Goal: Find specific page/section: Find specific page/section

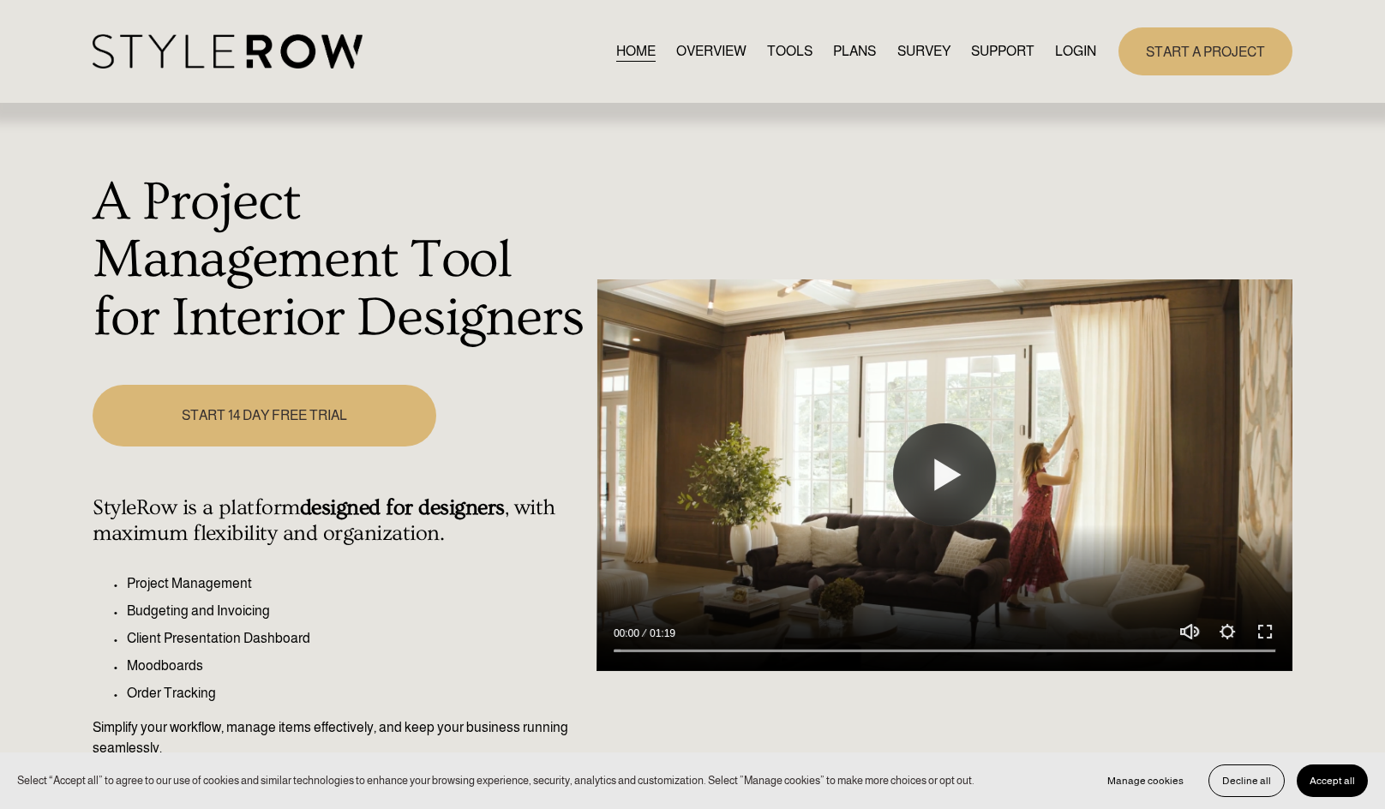
click at [1069, 52] on link "LOGIN" at bounding box center [1075, 50] width 41 height 23
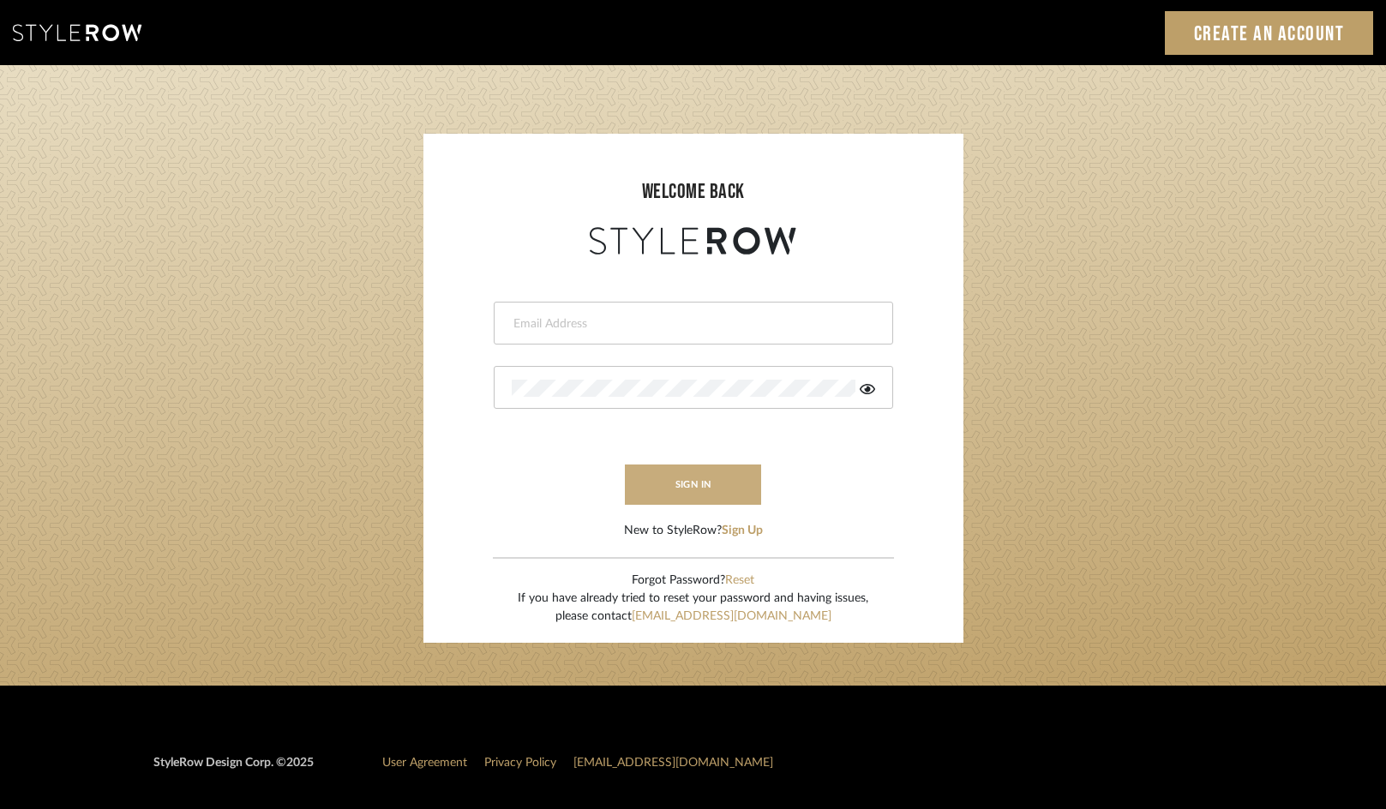
type input "hannah@roomerslimited.com"
click at [695, 494] on button "sign in" at bounding box center [693, 484] width 137 height 40
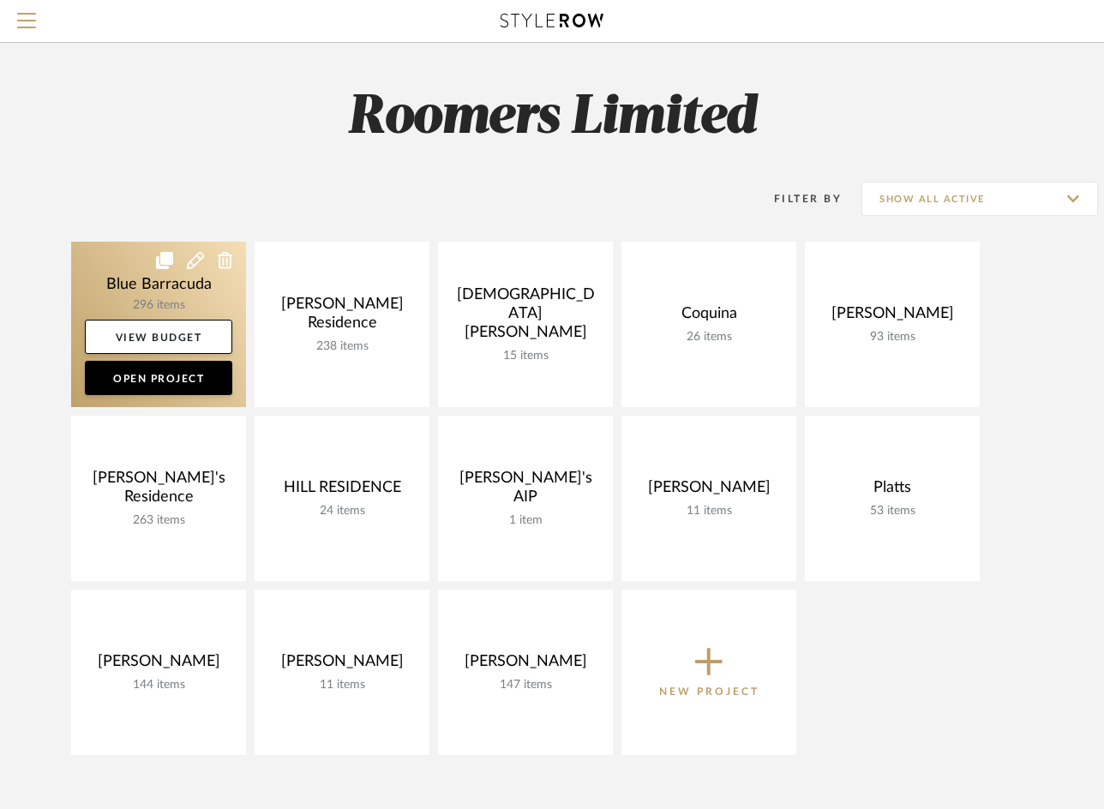
click at [108, 289] on link at bounding box center [158, 324] width 175 height 165
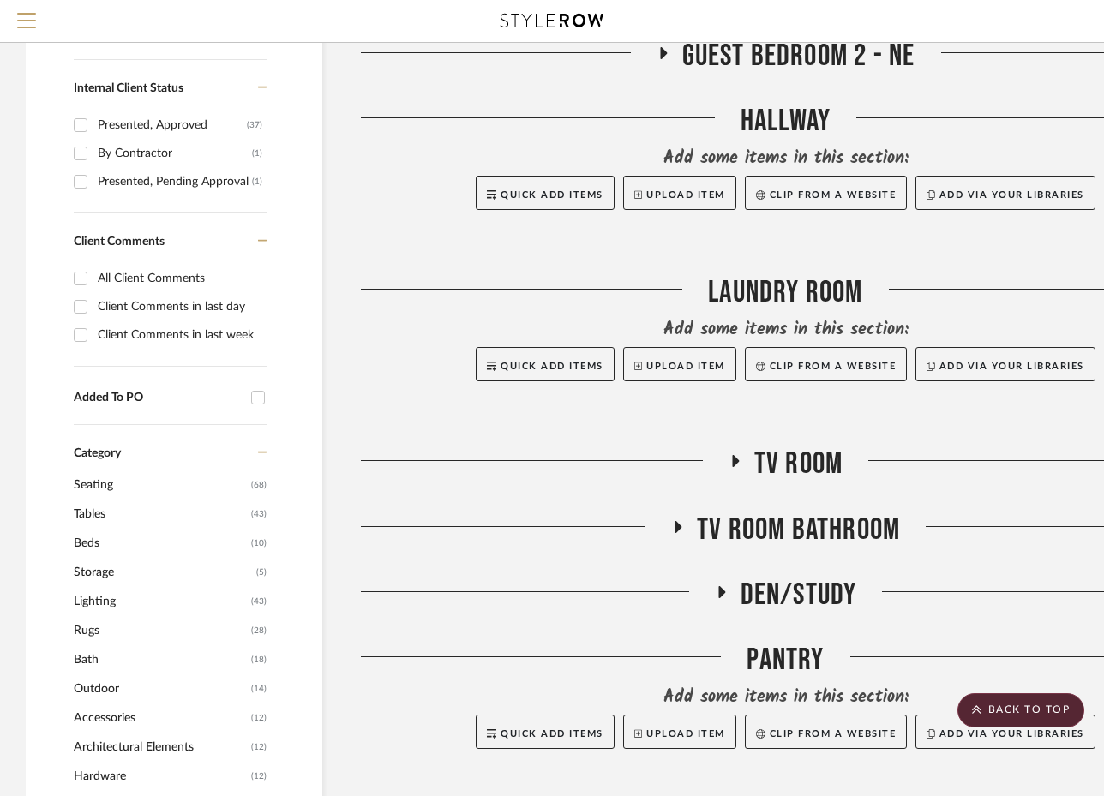
scroll to position [771, 0]
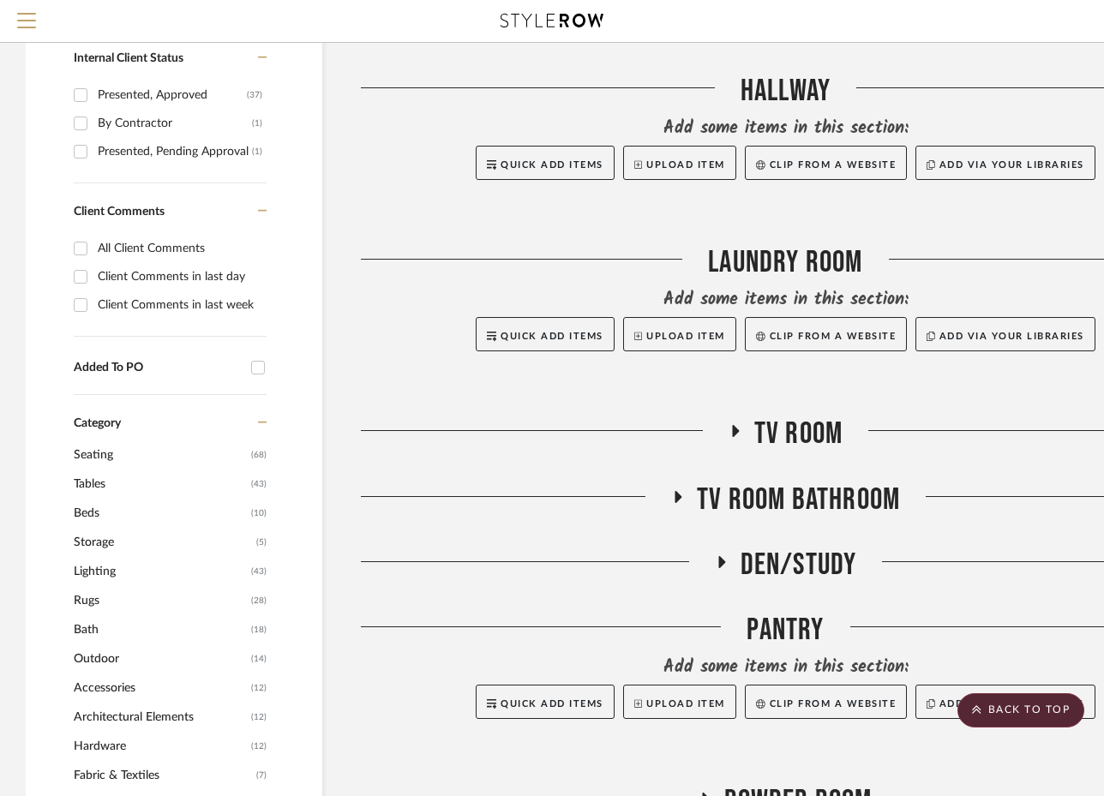
click at [731, 425] on icon at bounding box center [734, 431] width 21 height 13
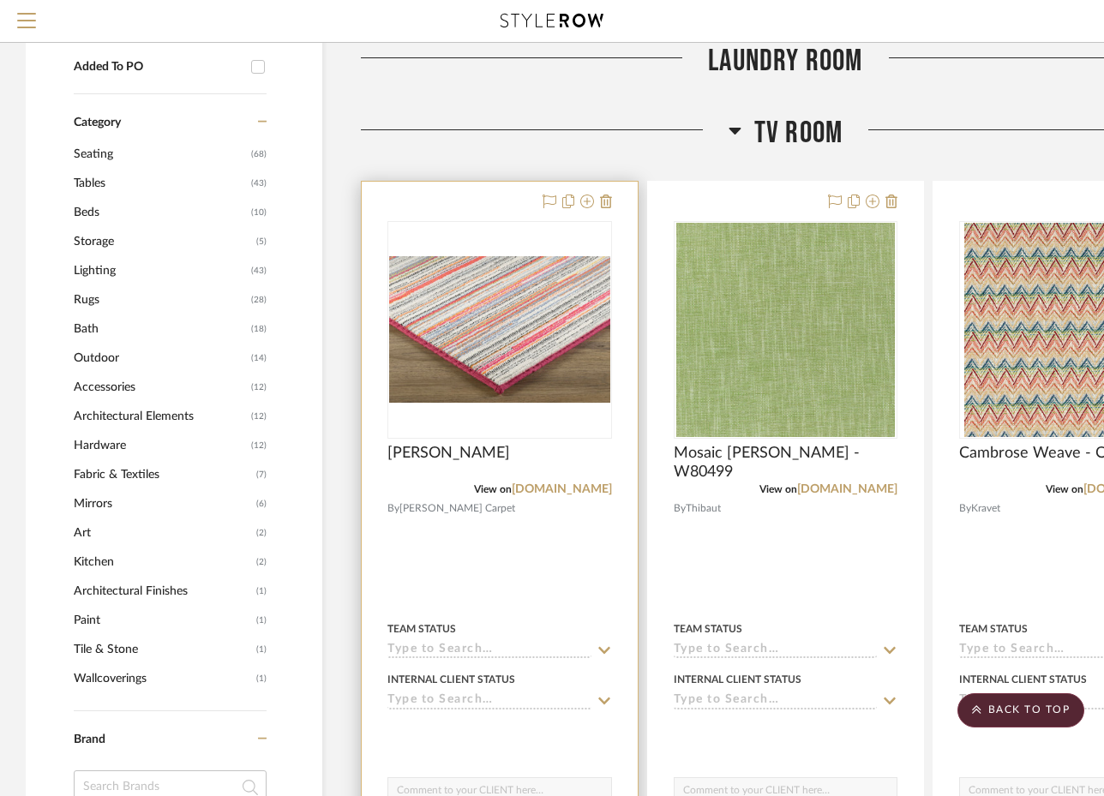
scroll to position [1114, 0]
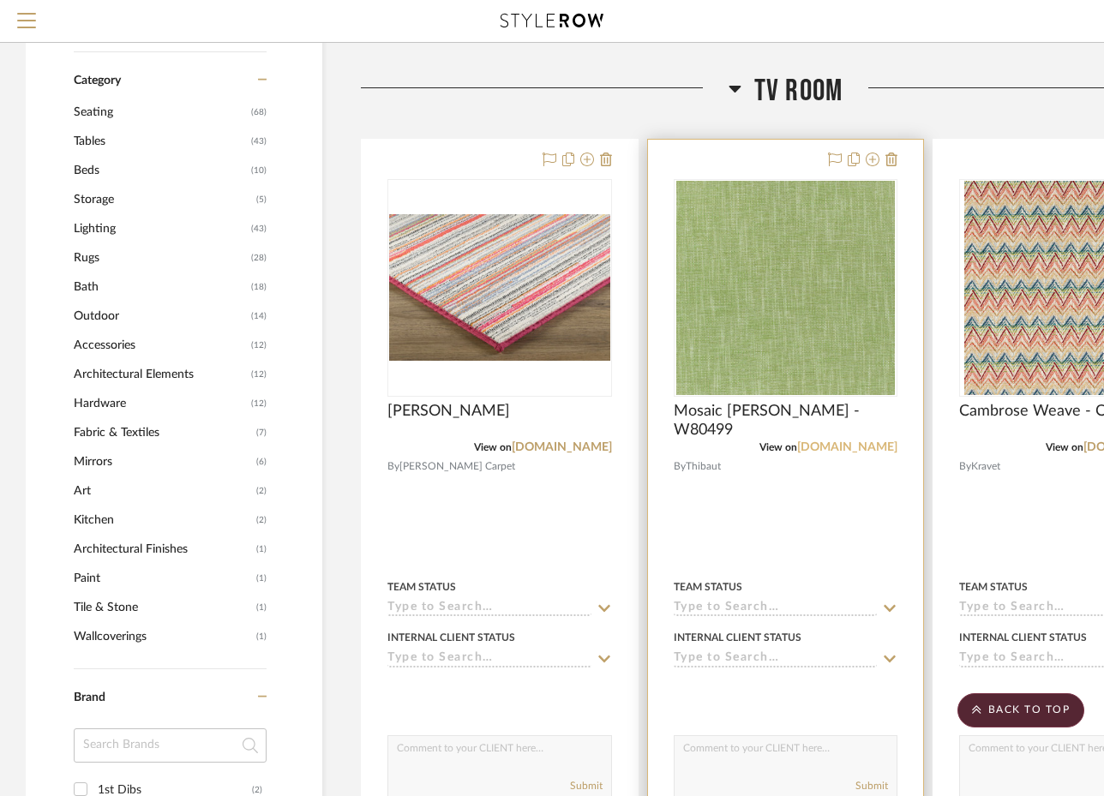
click at [833, 448] on link "[DOMAIN_NAME]" at bounding box center [847, 447] width 100 height 12
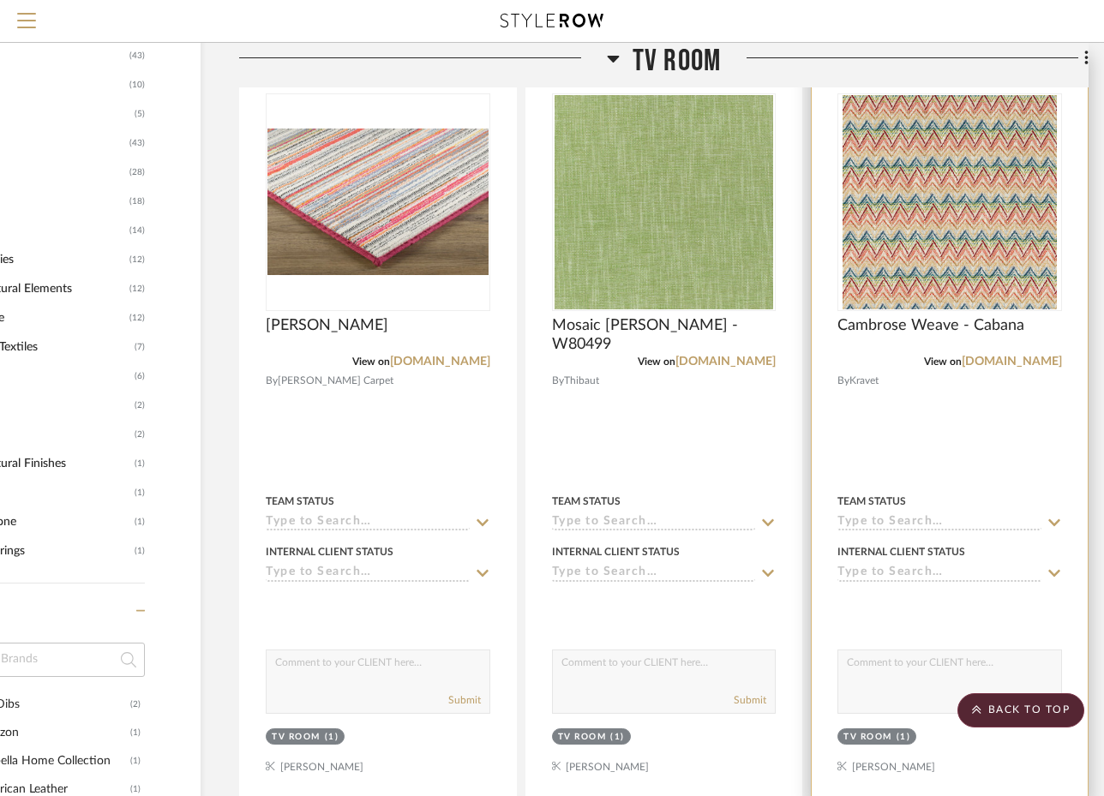
scroll to position [1200, 130]
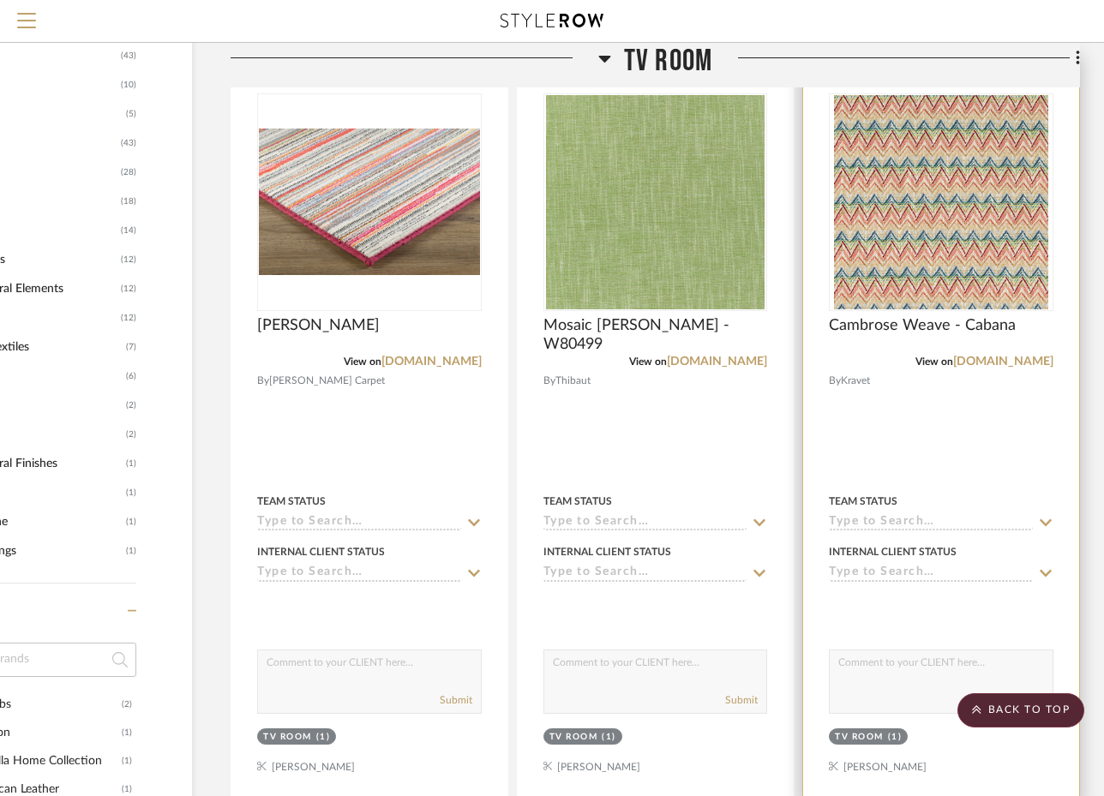
drag, startPoint x: 882, startPoint y: 464, endPoint x: 946, endPoint y: 470, distance: 64.6
click at [1010, 365] on link "[DOMAIN_NAME]" at bounding box center [1003, 362] width 100 height 12
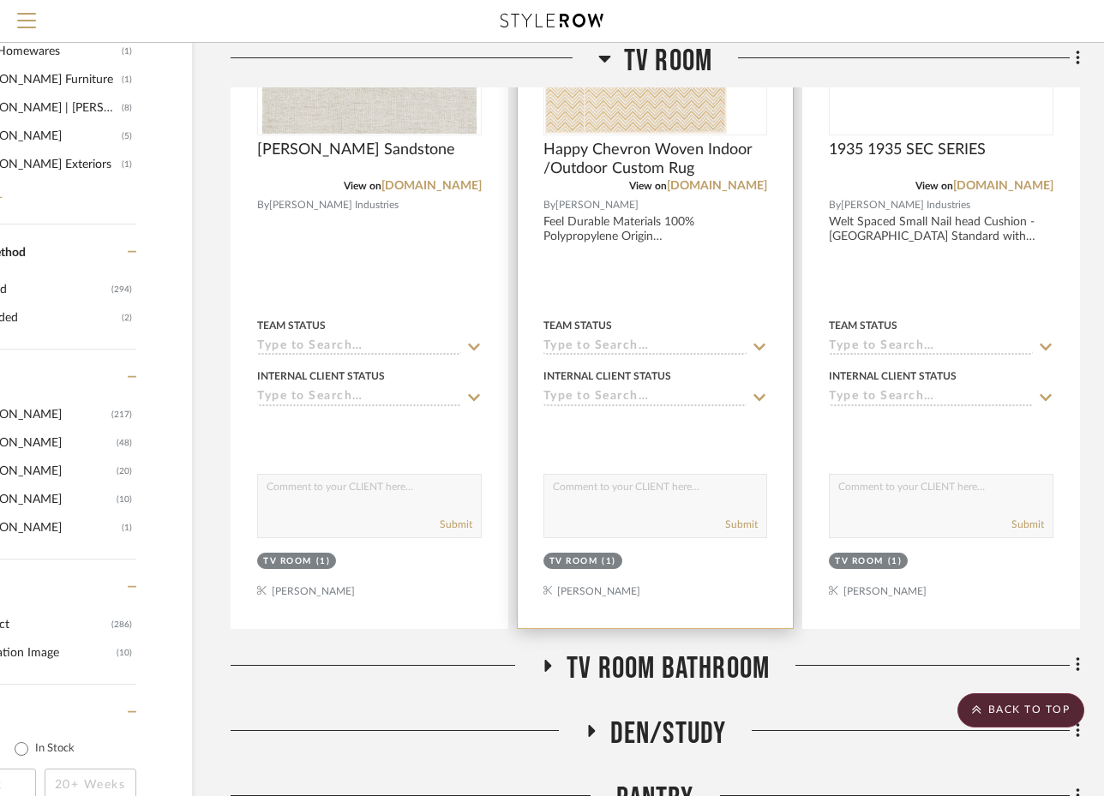
scroll to position [2142, 130]
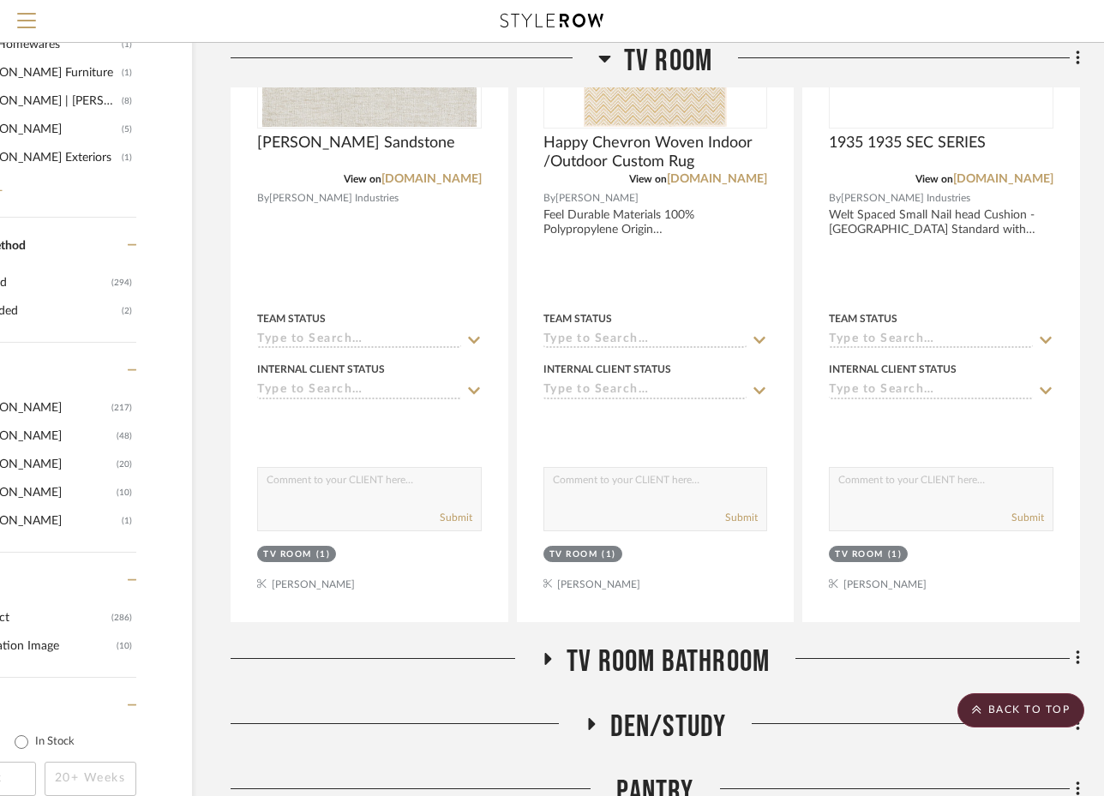
click at [546, 656] on icon at bounding box center [547, 659] width 7 height 12
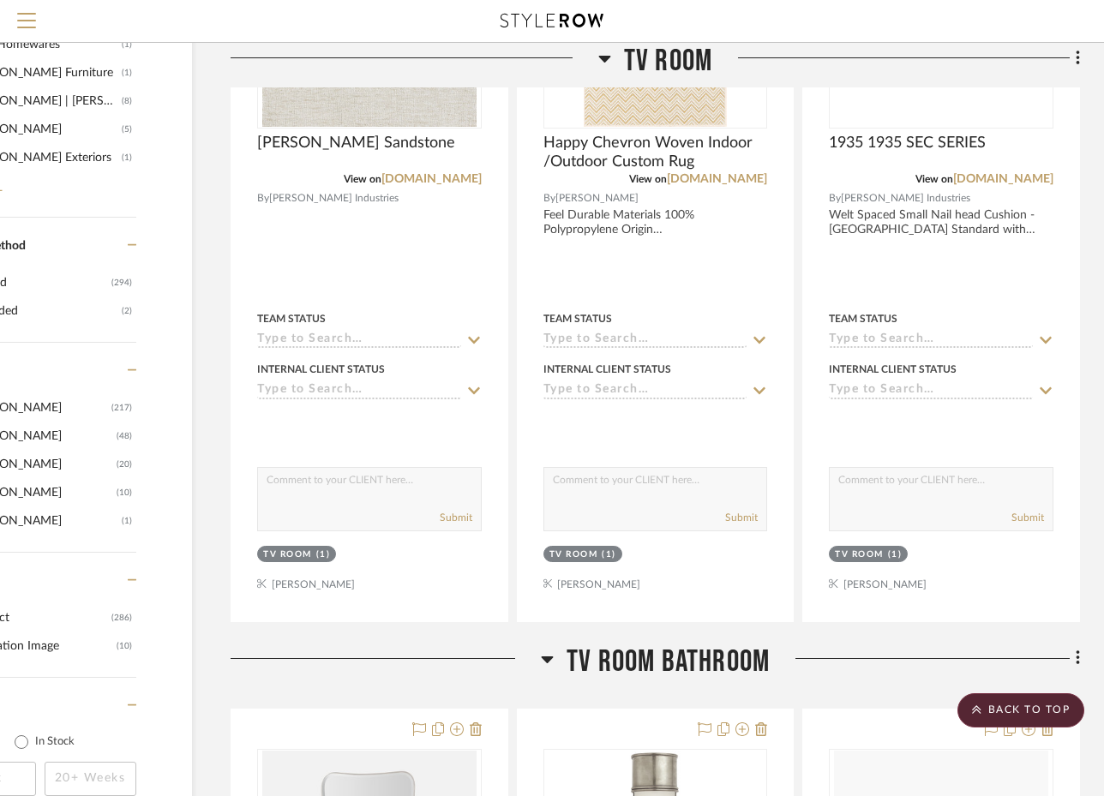
click at [544, 656] on icon at bounding box center [547, 659] width 13 height 21
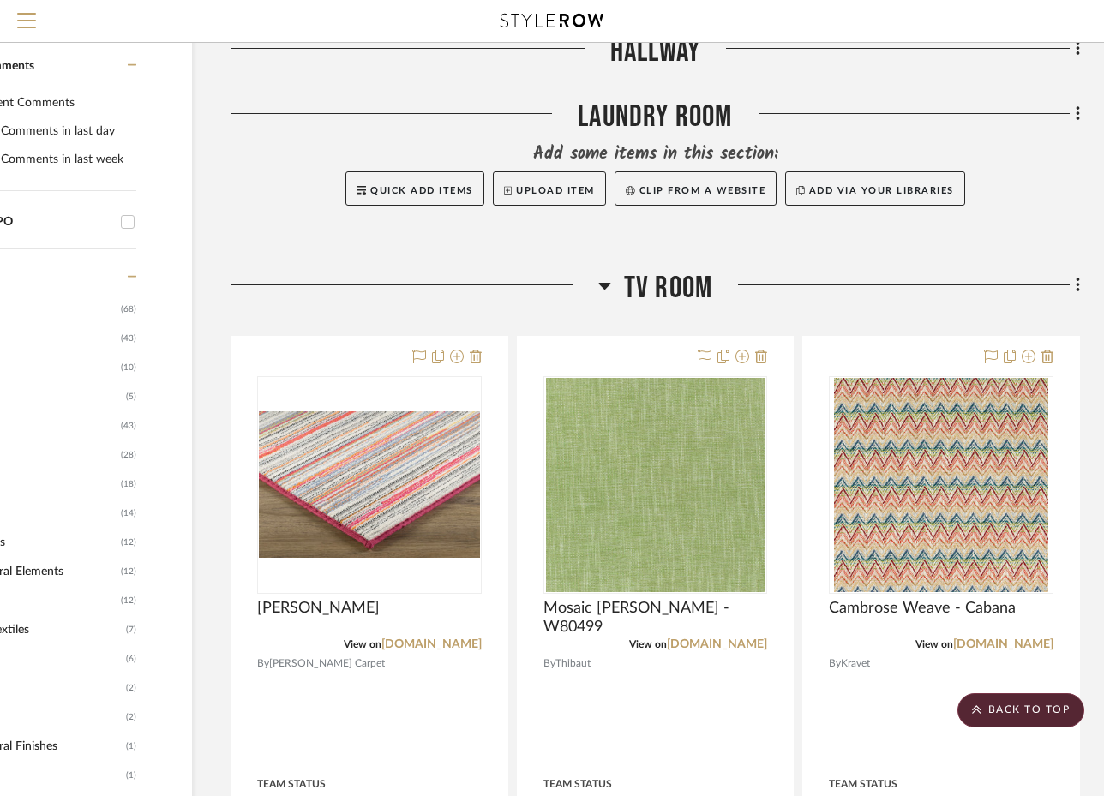
scroll to position [686, 130]
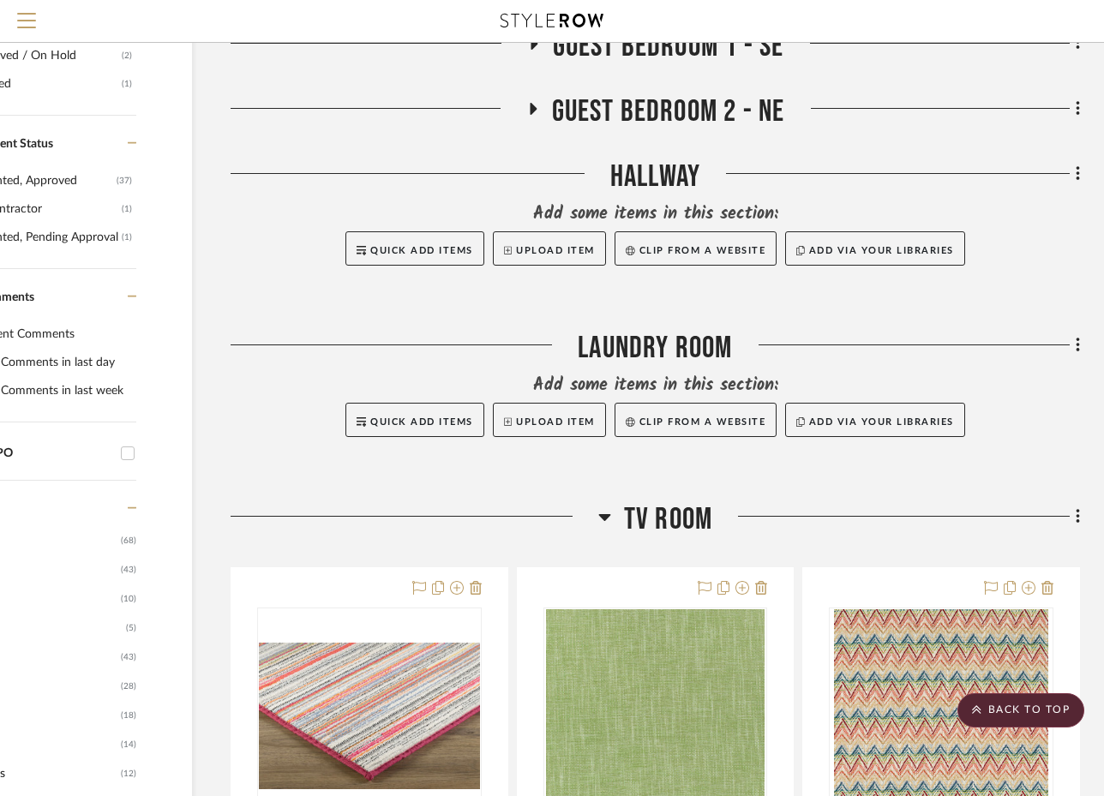
click at [605, 517] on icon at bounding box center [604, 516] width 13 height 21
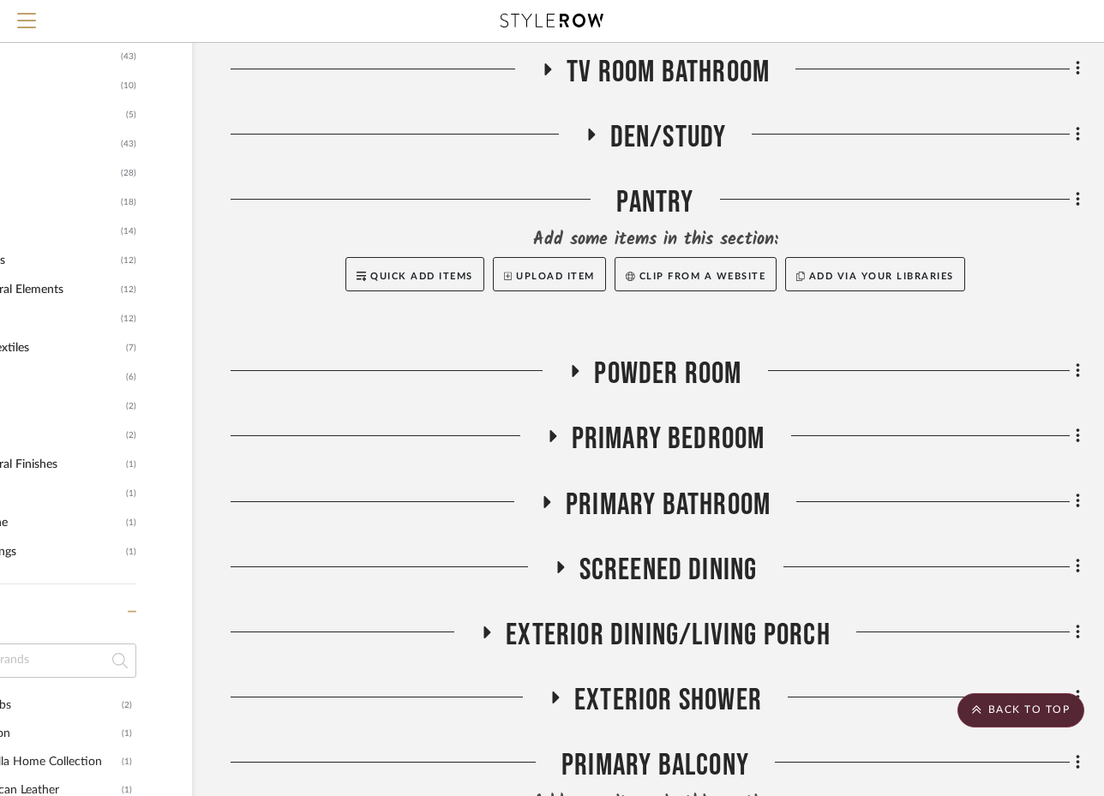
scroll to position [1200, 130]
click at [551, 433] on icon at bounding box center [552, 435] width 7 height 12
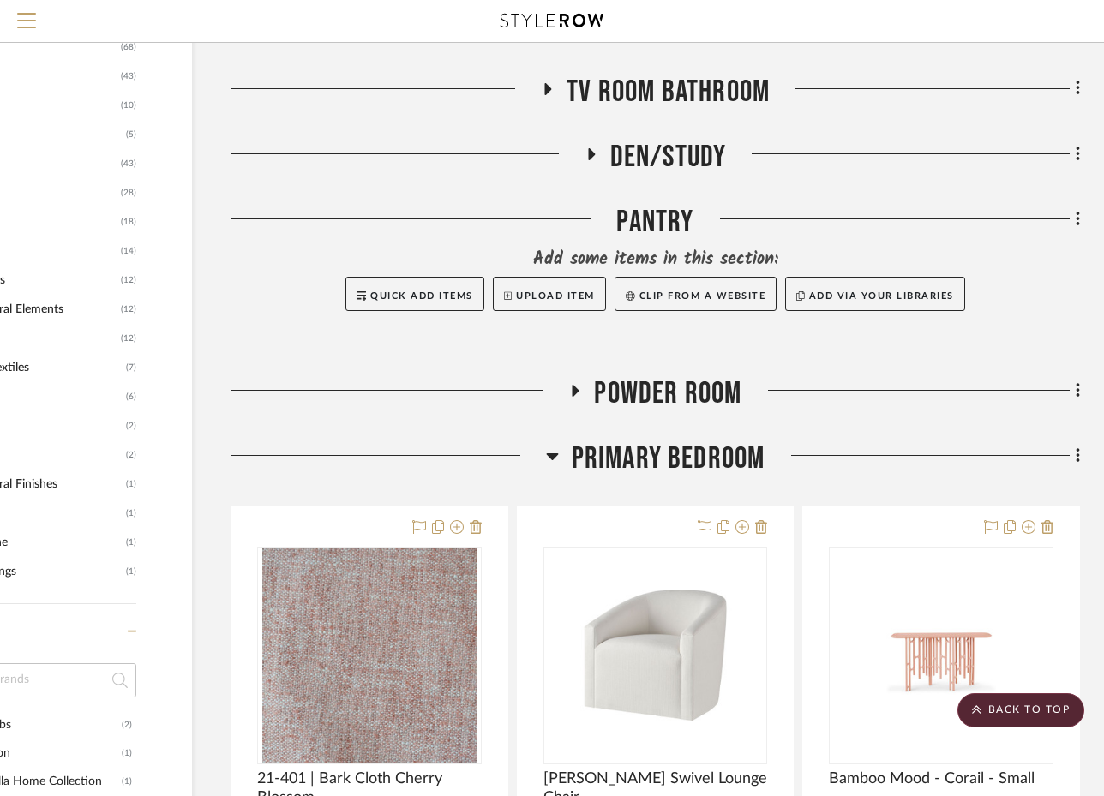
scroll to position [1156, 130]
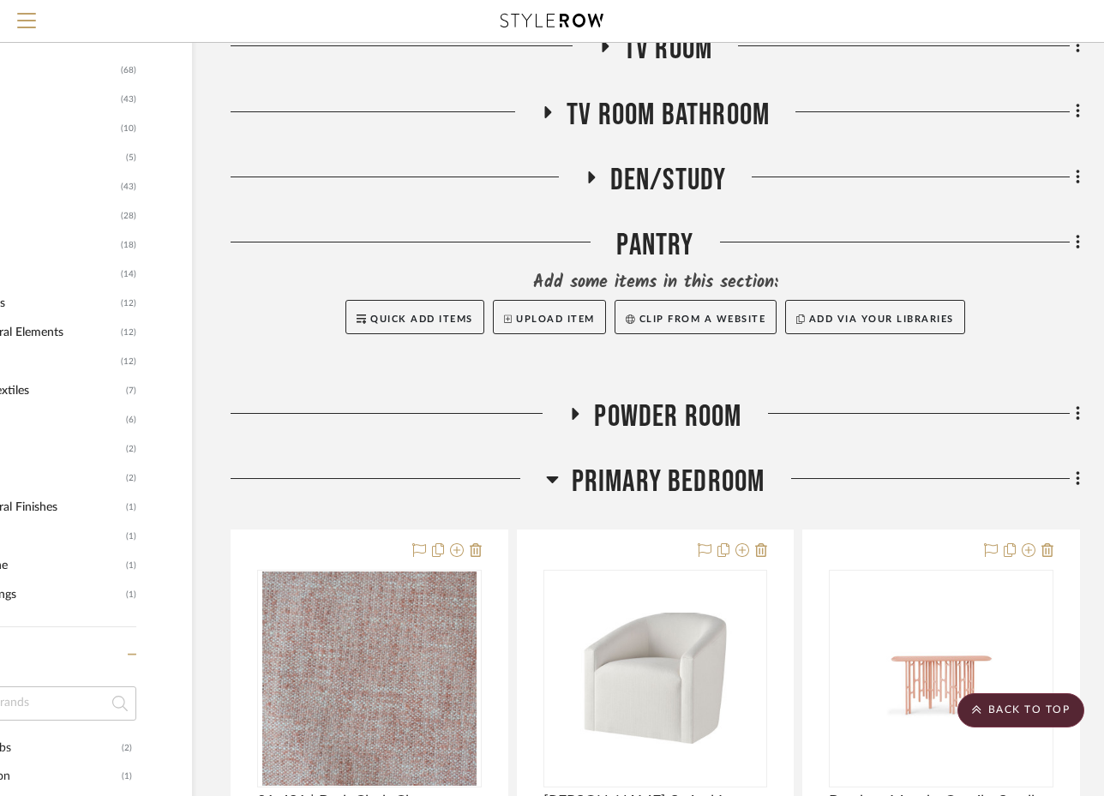
click at [553, 488] on icon at bounding box center [552, 479] width 13 height 21
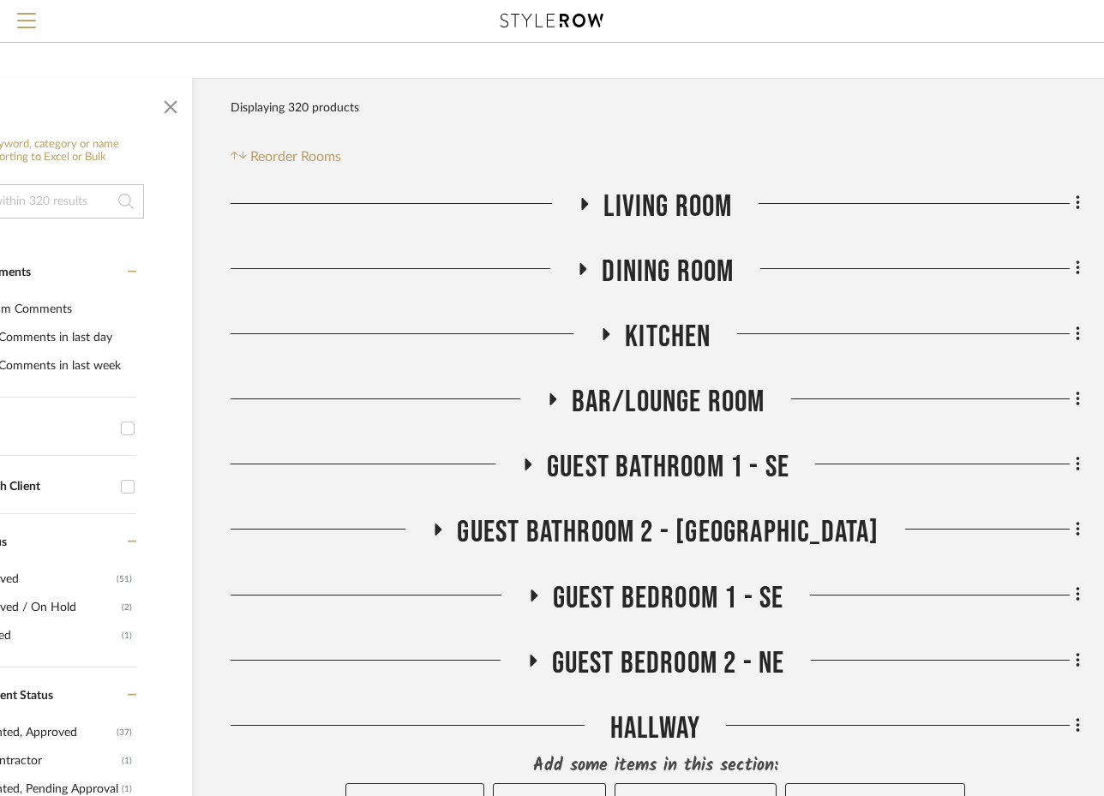
scroll to position [42, 130]
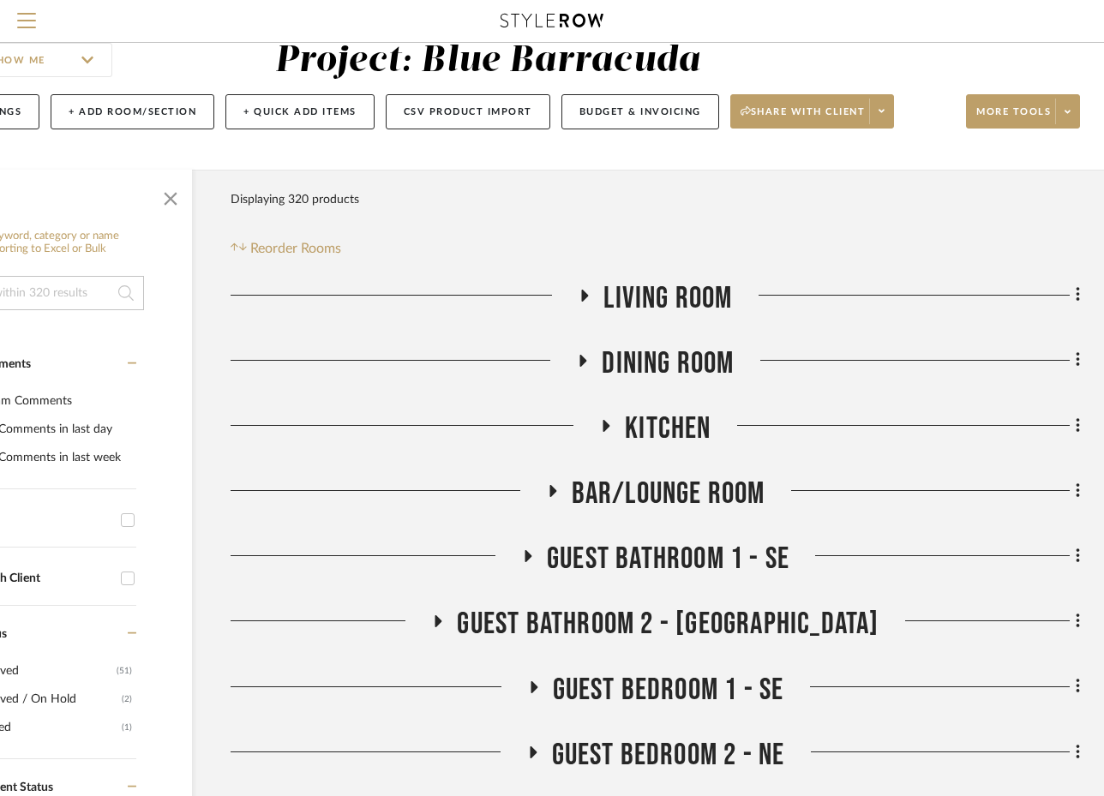
click at [583, 296] on icon at bounding box center [585, 296] width 7 height 12
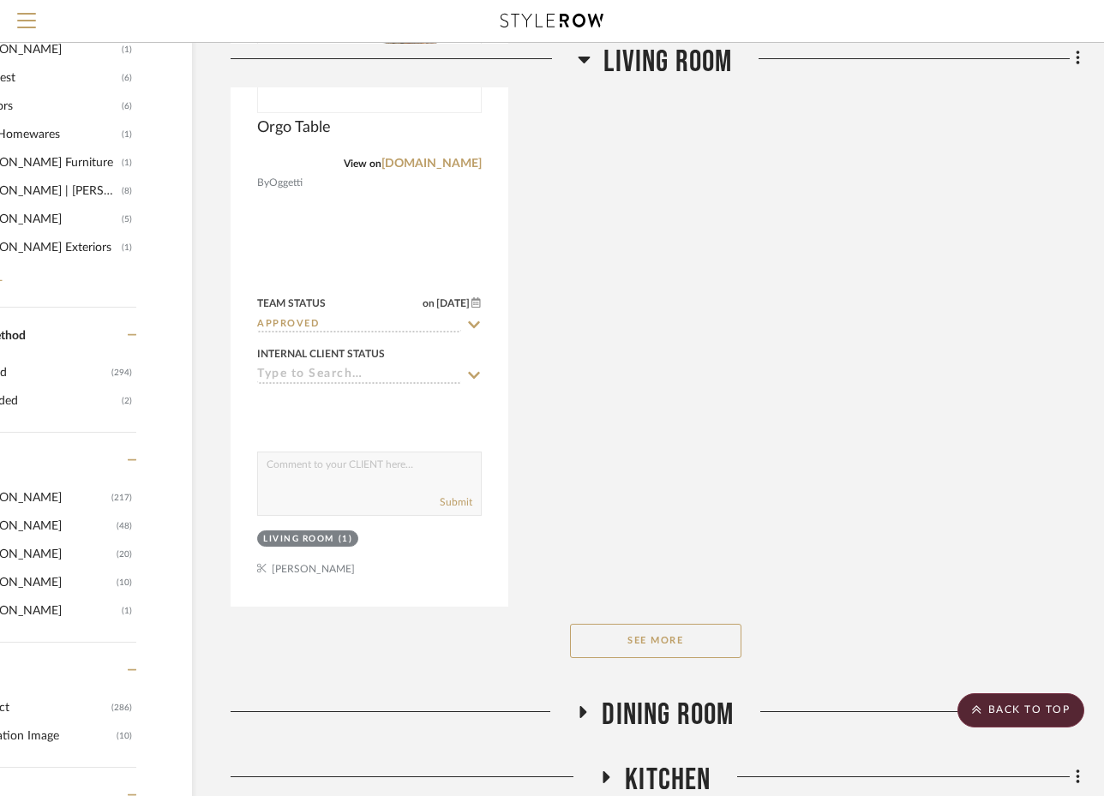
scroll to position [2184, 130]
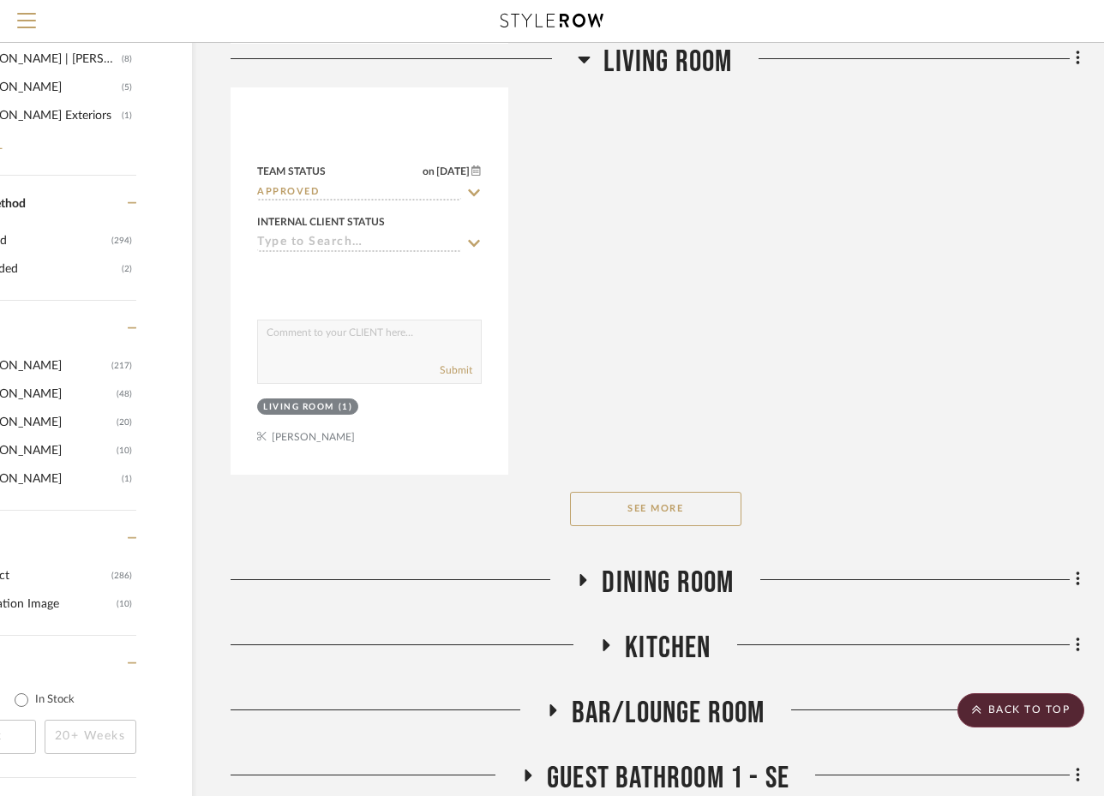
click at [623, 515] on button "See More" at bounding box center [655, 509] width 171 height 34
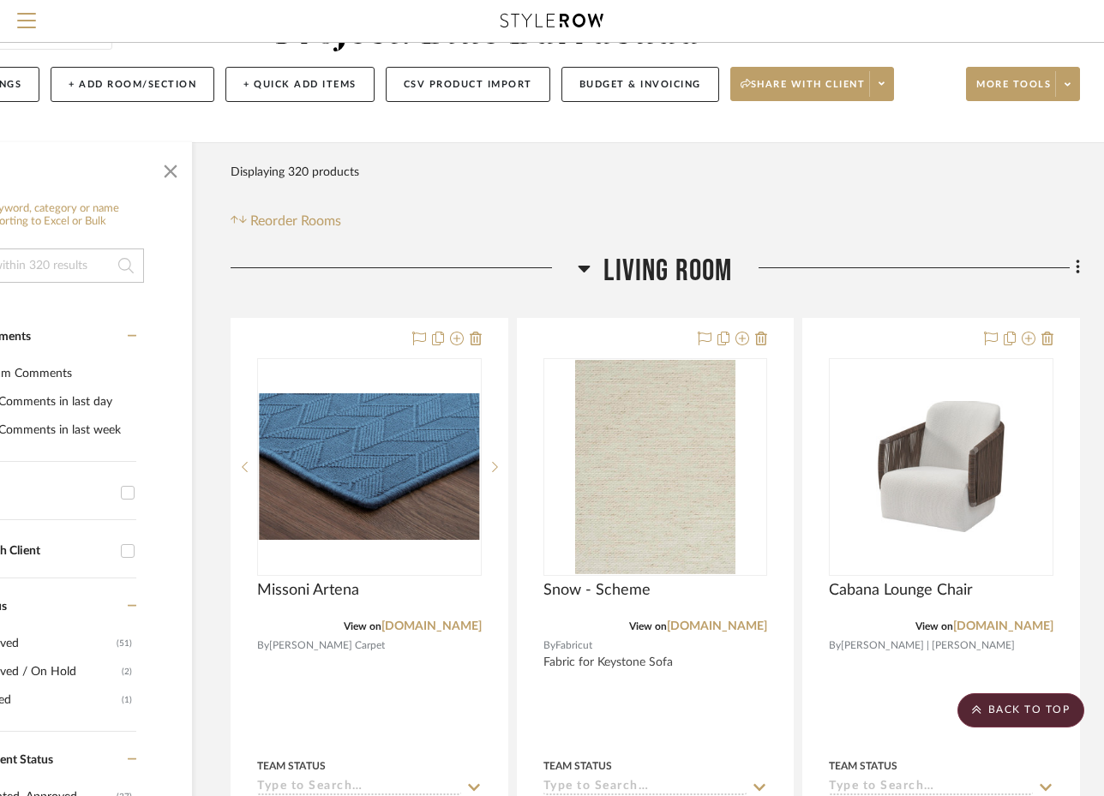
scroll to position [42, 130]
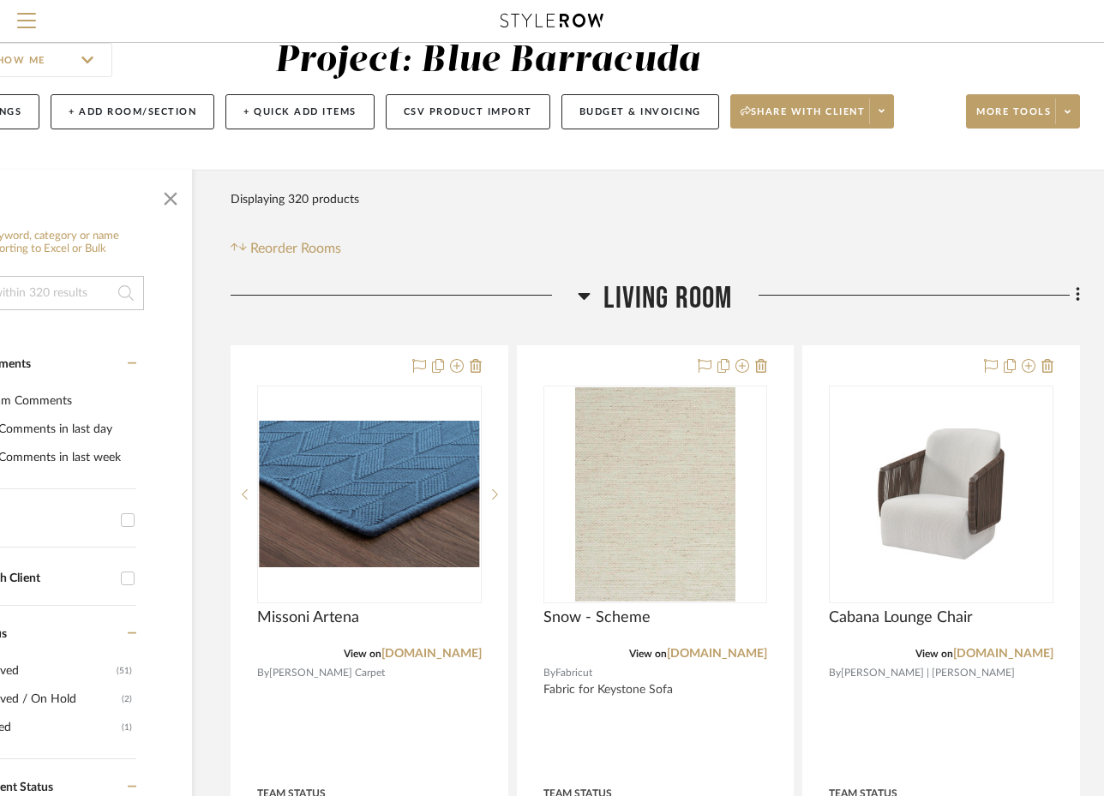
click at [579, 299] on icon at bounding box center [584, 295] width 13 height 21
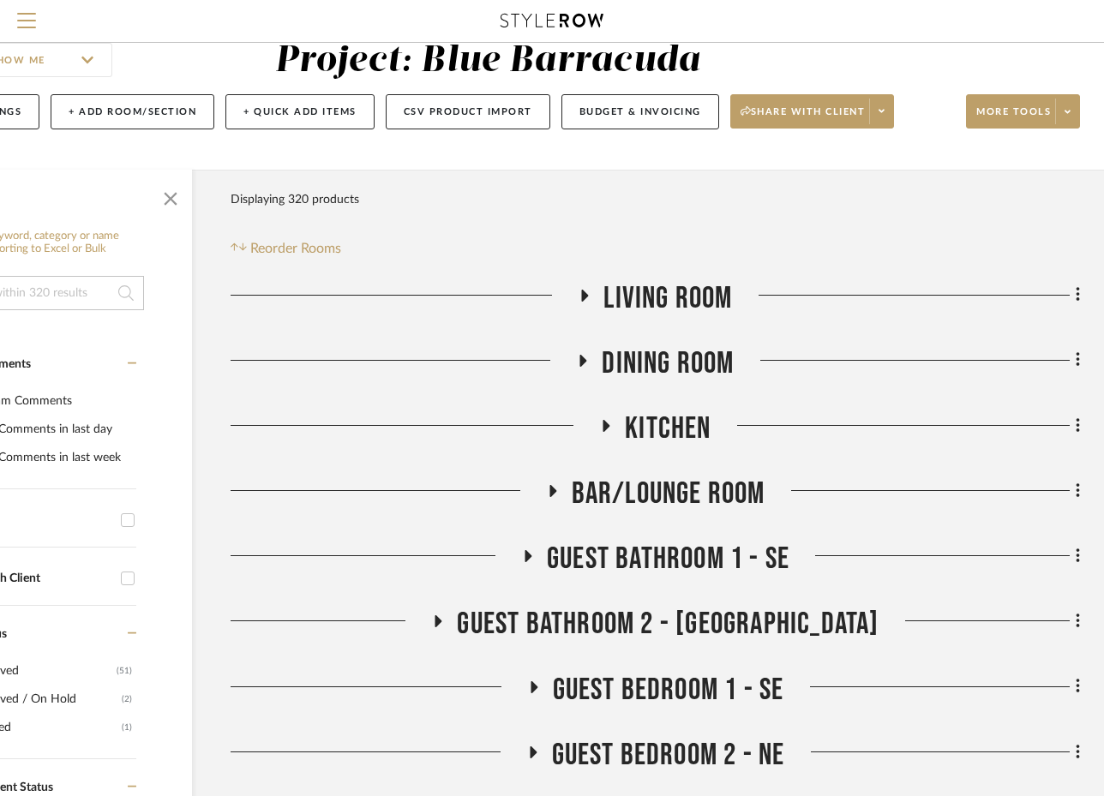
click at [594, 298] on icon at bounding box center [584, 295] width 21 height 13
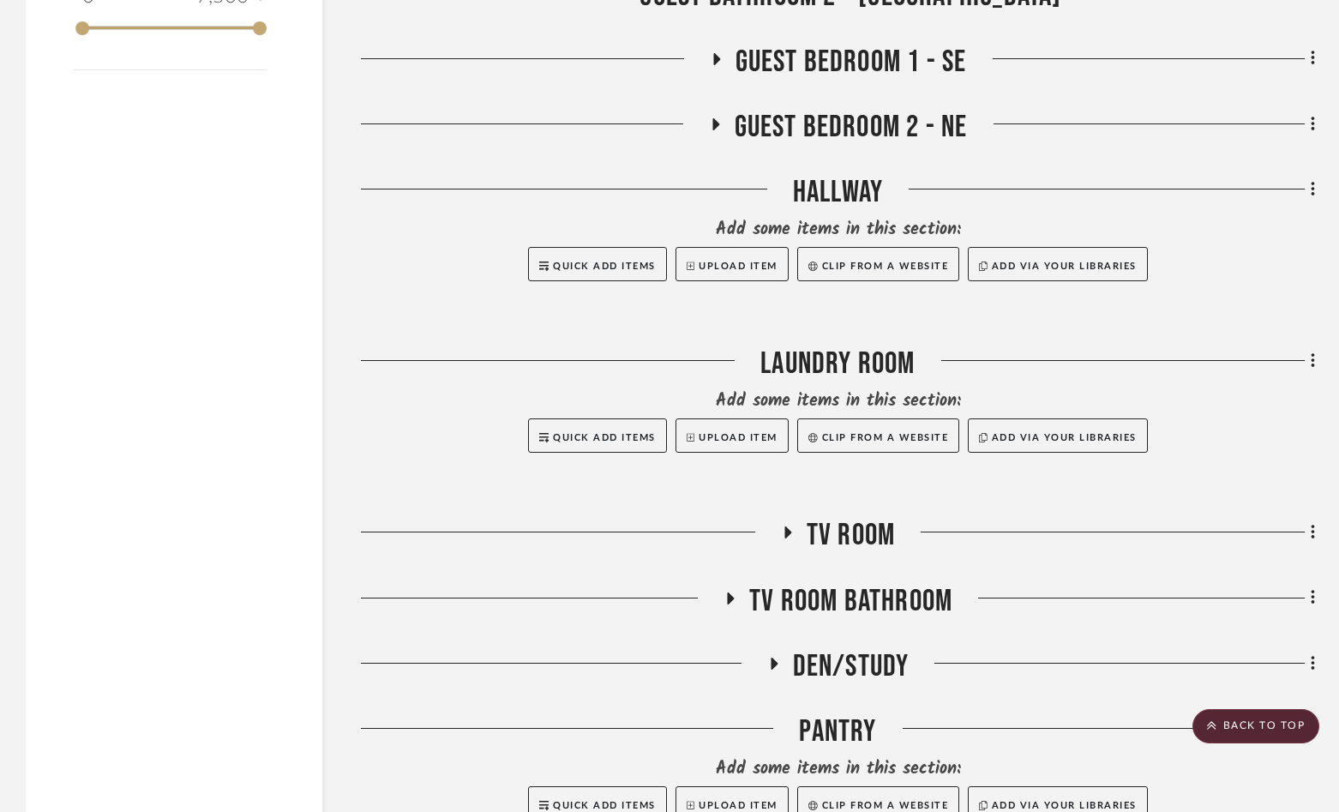
scroll to position [3299, 0]
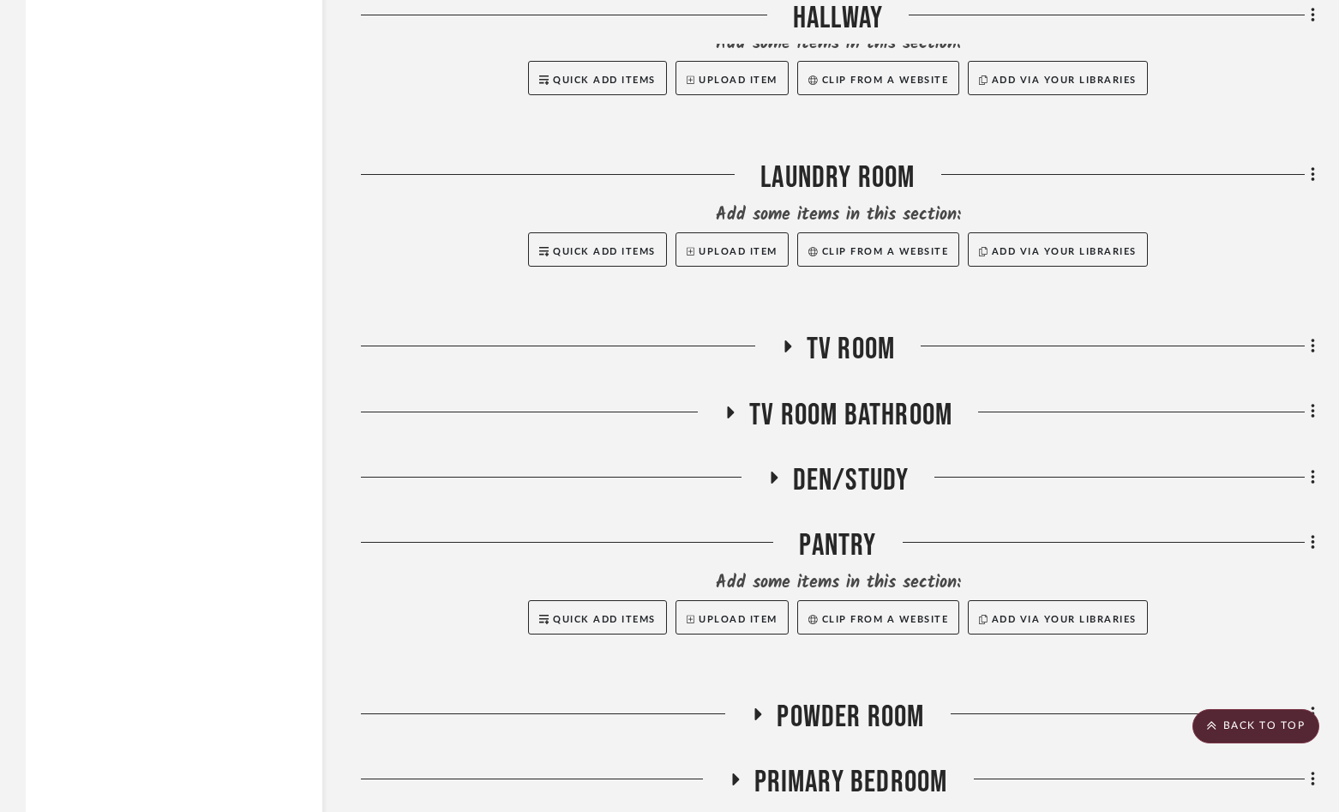
click at [788, 346] on icon at bounding box center [787, 346] width 7 height 12
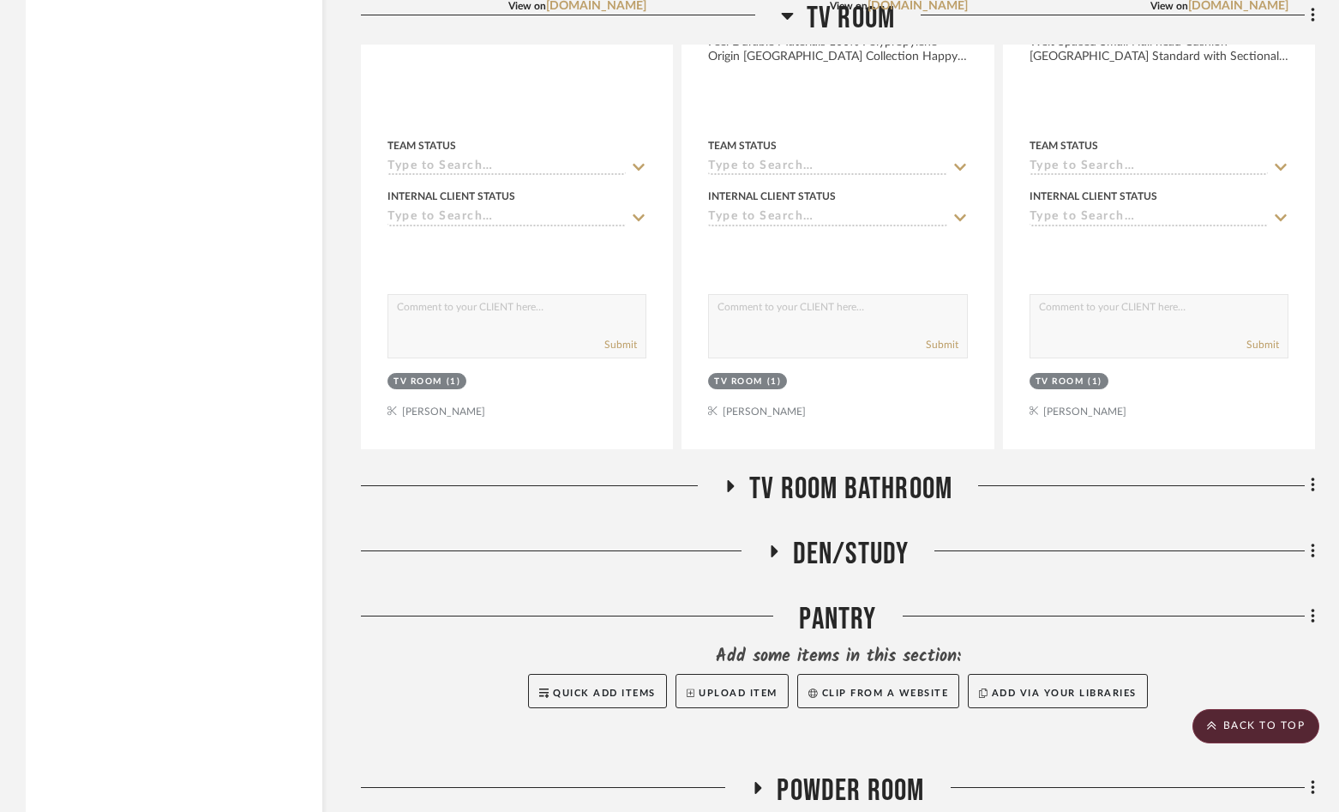
scroll to position [5013, 0]
